Goal: Communication & Community: Answer question/provide support

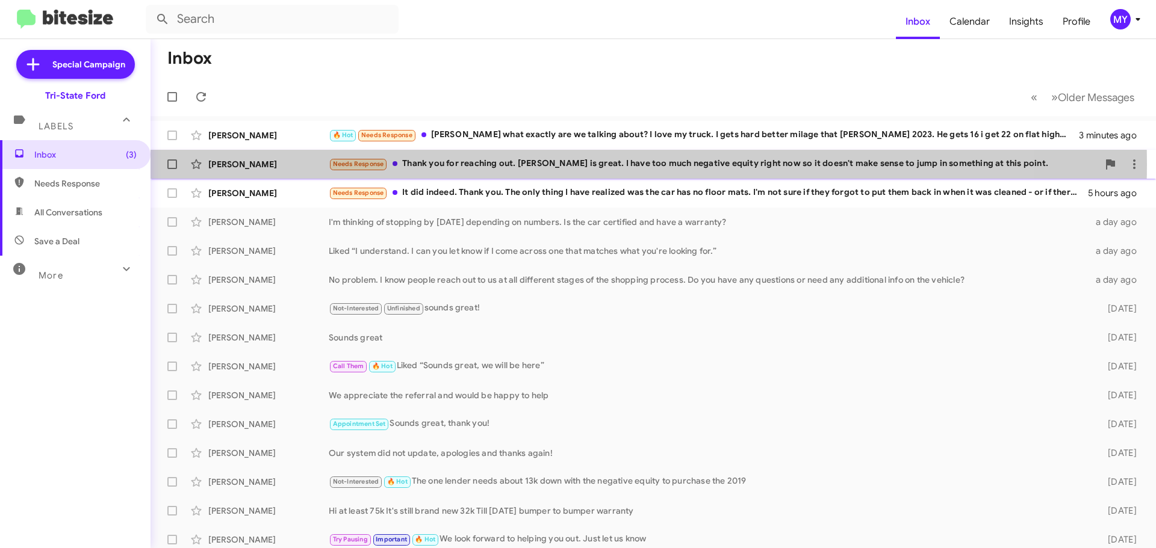
click at [555, 164] on div "Needs Response Thank you for reaching out. [PERSON_NAME] is great. I have too m…" at bounding box center [713, 164] width 769 height 14
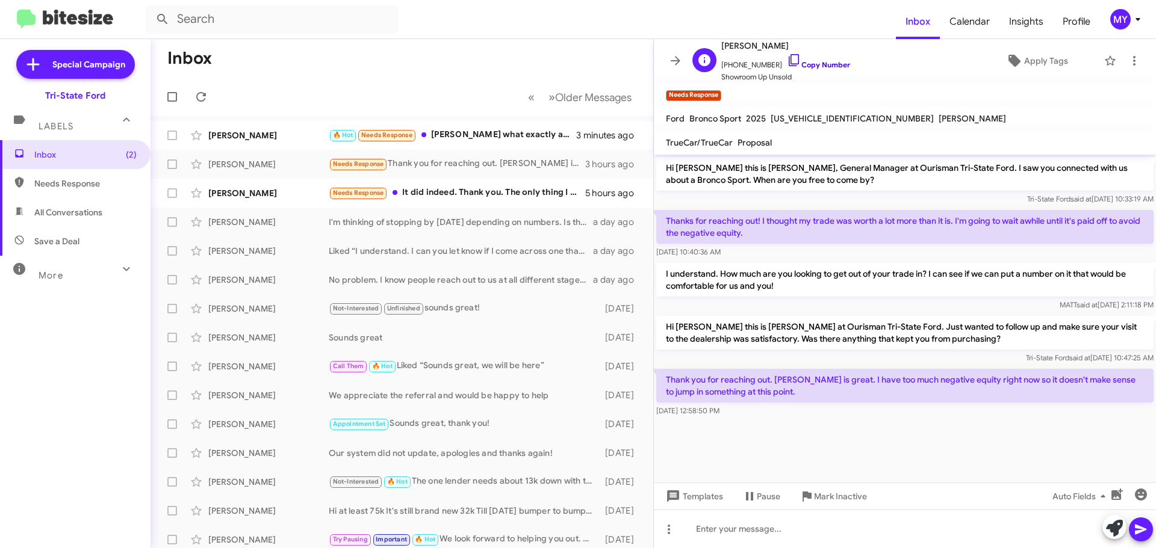
click at [787, 63] on icon at bounding box center [794, 60] width 14 height 14
click at [475, 137] on div "🔥 Hot Needs Response [PERSON_NAME] what exactly are we talking about? I love my…" at bounding box center [462, 135] width 267 height 14
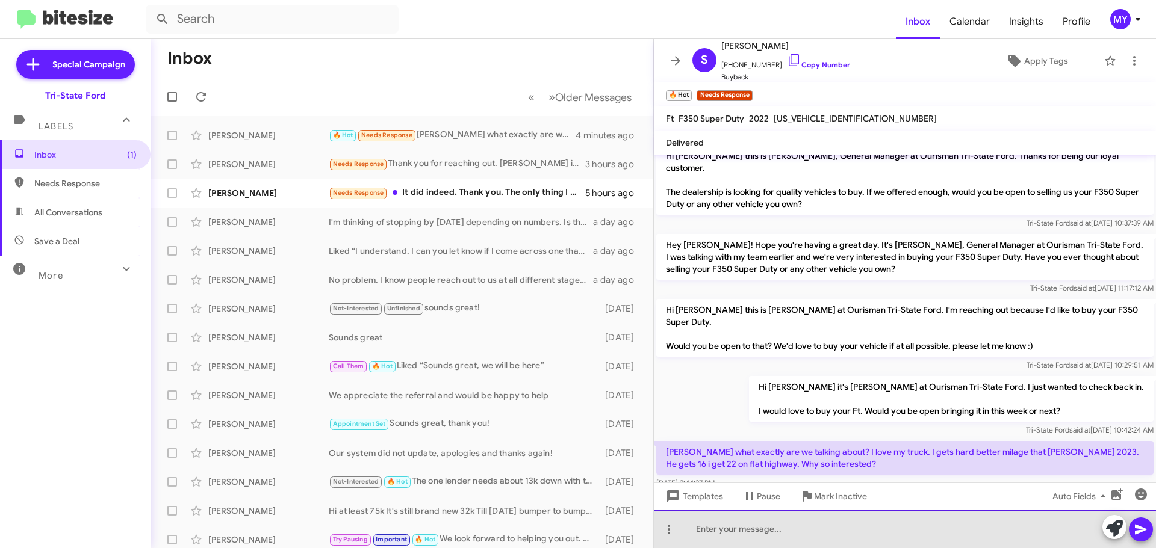
click at [828, 539] on div at bounding box center [905, 529] width 502 height 39
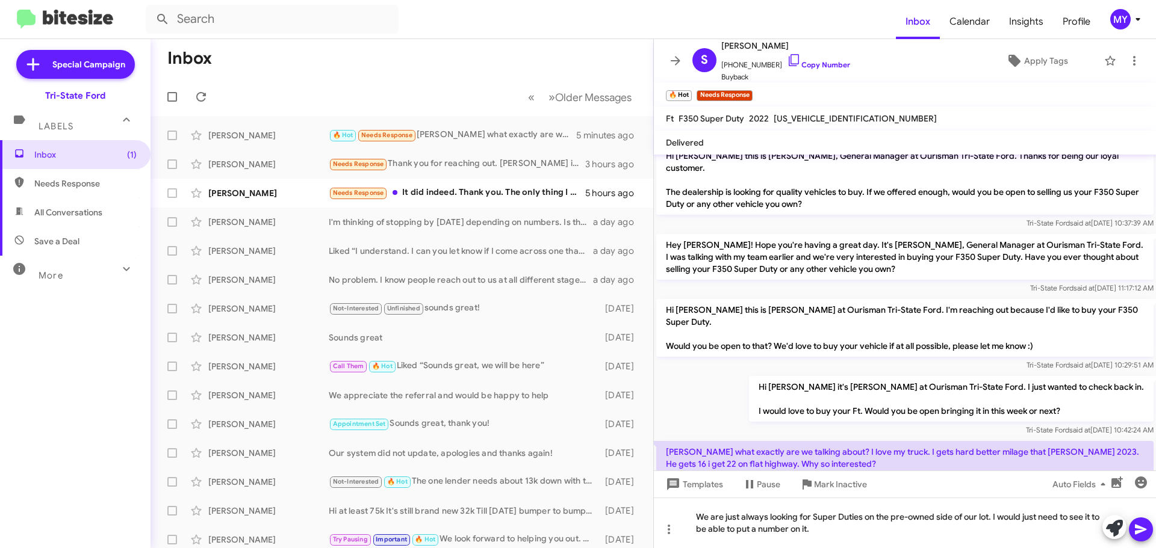
click at [1141, 530] on icon at bounding box center [1140, 530] width 11 height 10
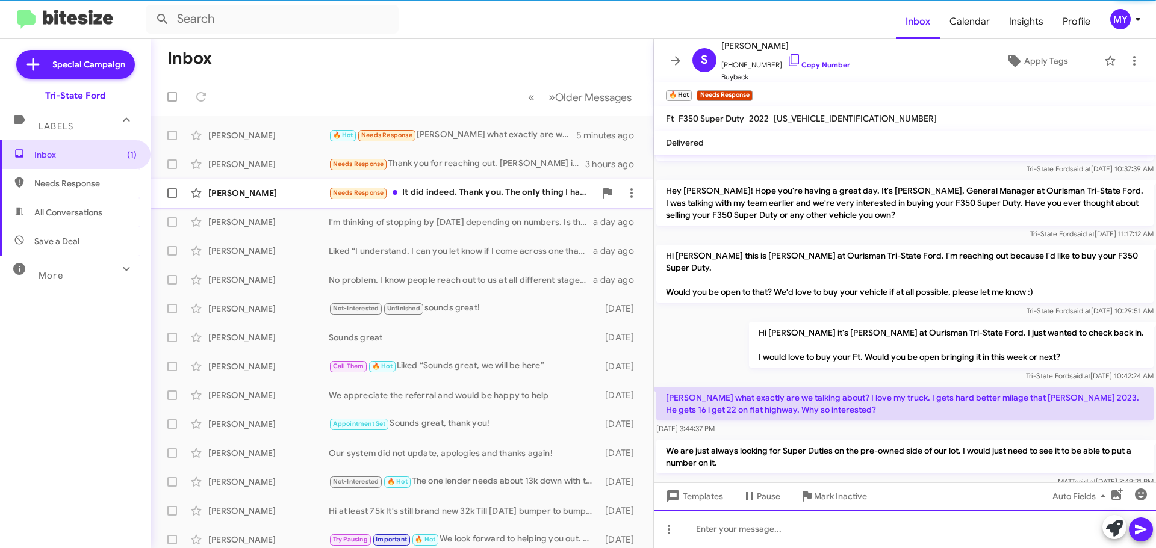
scroll to position [68, 0]
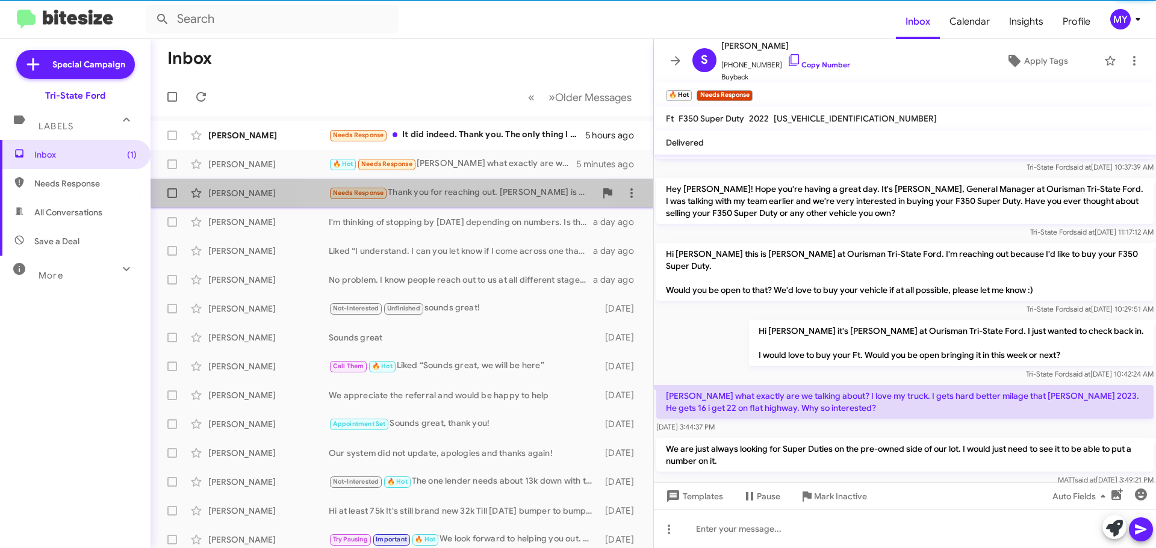
click at [459, 191] on div "Needs Response Thank you for reaching out. [PERSON_NAME] is great. I have too m…" at bounding box center [462, 193] width 267 height 14
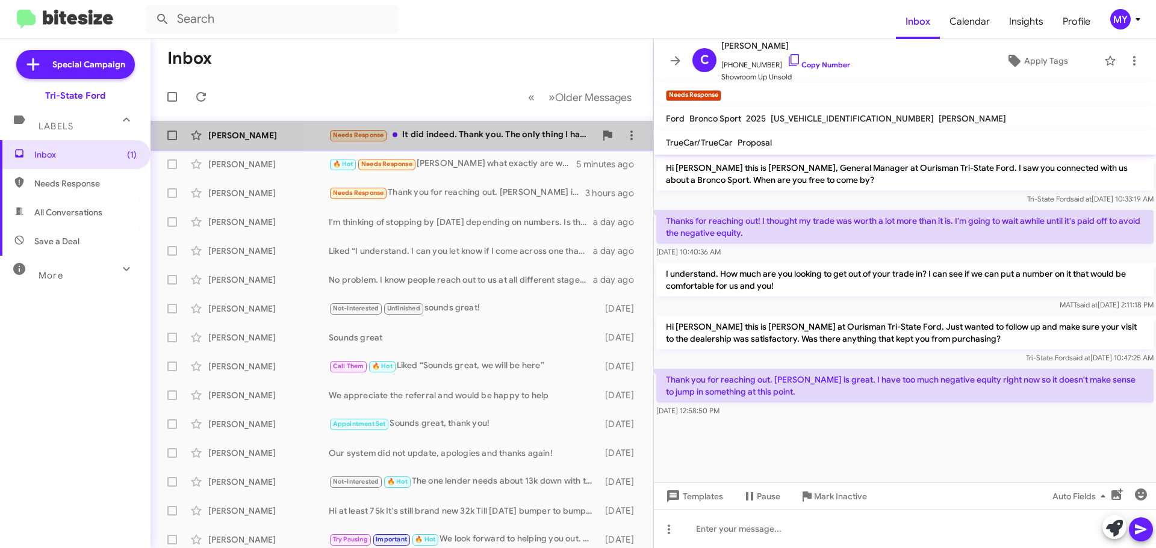
click at [505, 140] on div "Needs Response It did indeed. Thank you. The only thing I have realized was the…" at bounding box center [462, 135] width 267 height 14
